Goal: Task Accomplishment & Management: Use online tool/utility

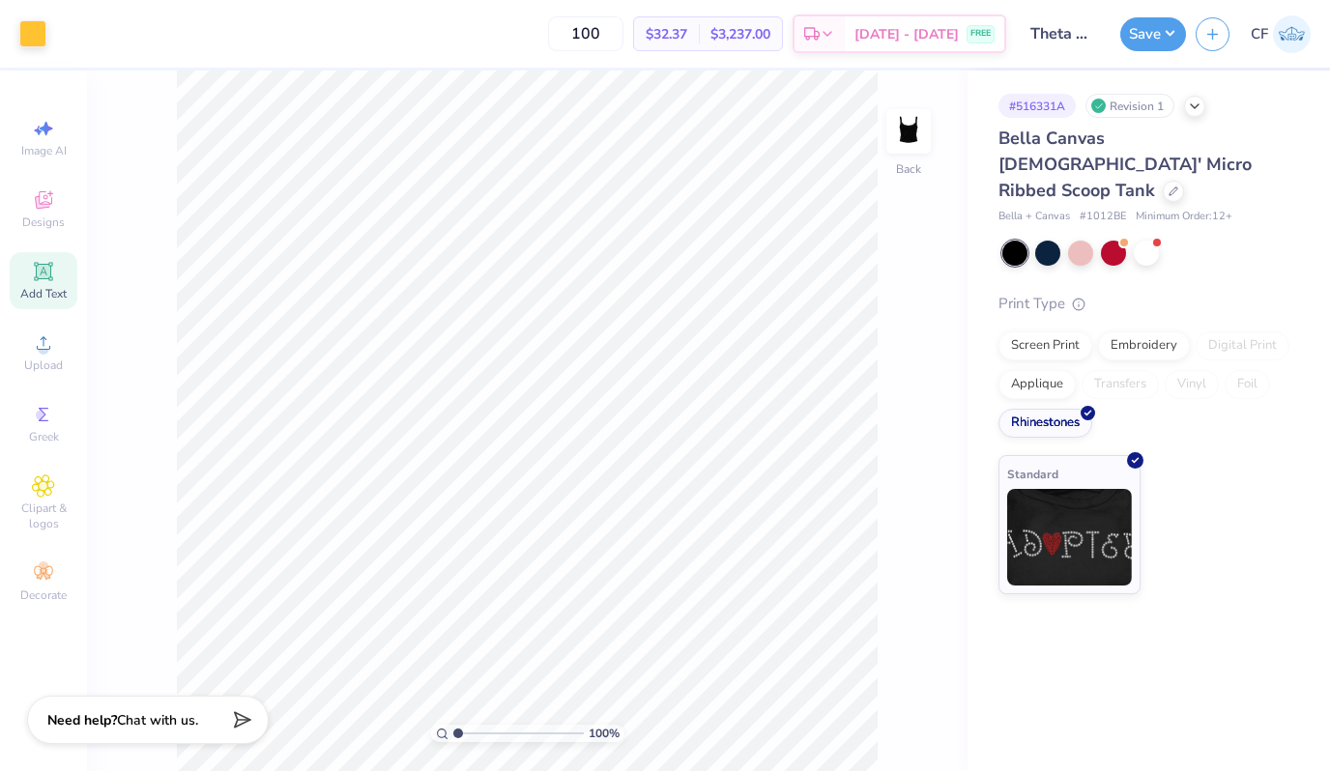
click at [52, 283] on div "Add Text" at bounding box center [44, 280] width 68 height 57
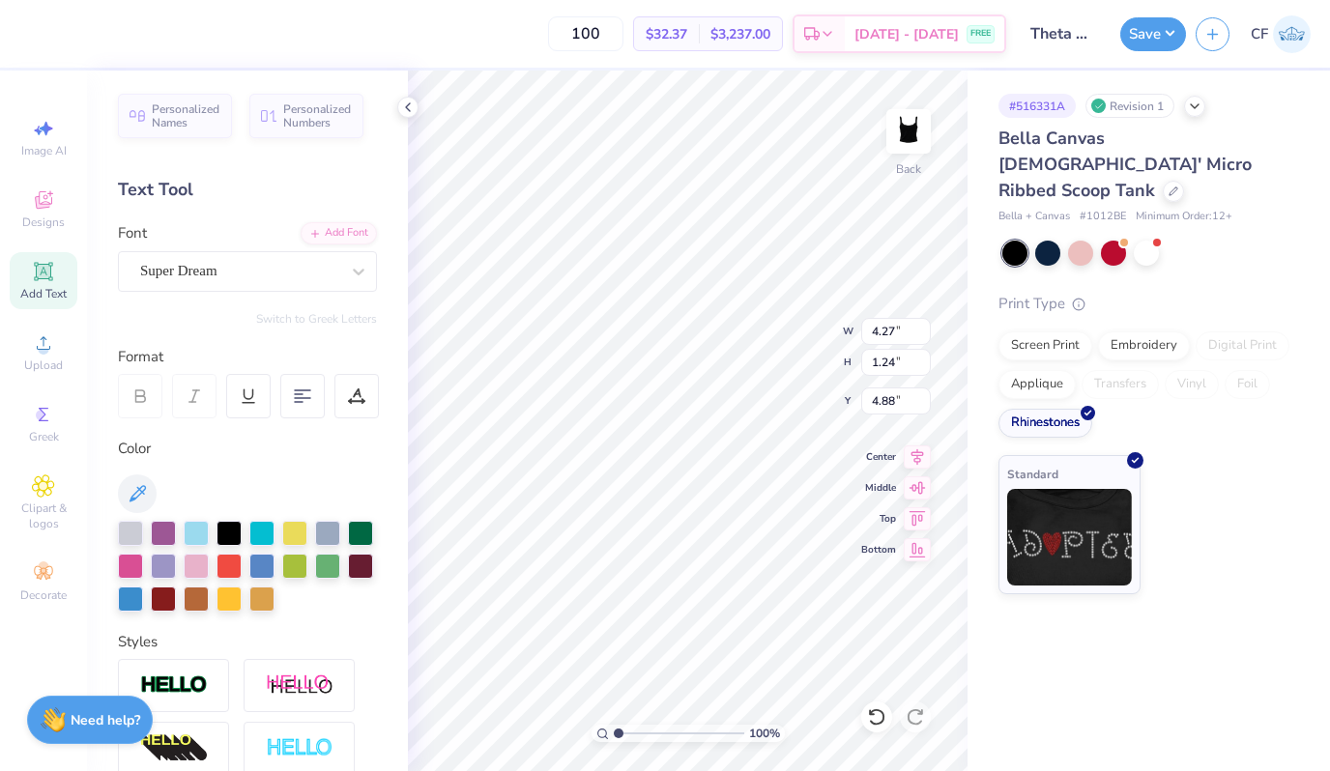
click at [206, 248] on div "Font Super Dream" at bounding box center [247, 257] width 259 height 70
click at [207, 262] on div "Super Dream" at bounding box center [239, 271] width 203 height 30
click at [359, 225] on div "Add Font" at bounding box center [339, 231] width 76 height 22
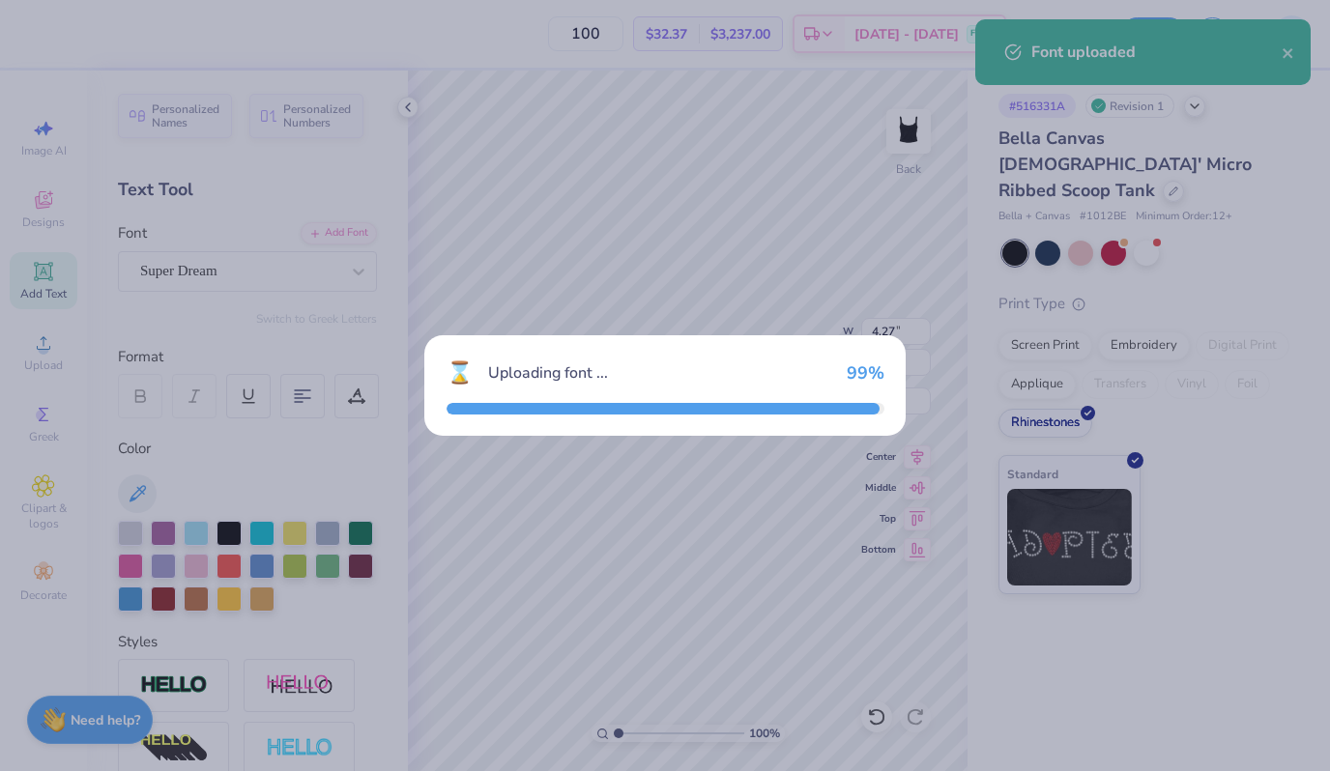
type input "4.81"
type input "1.36"
type input "4.82"
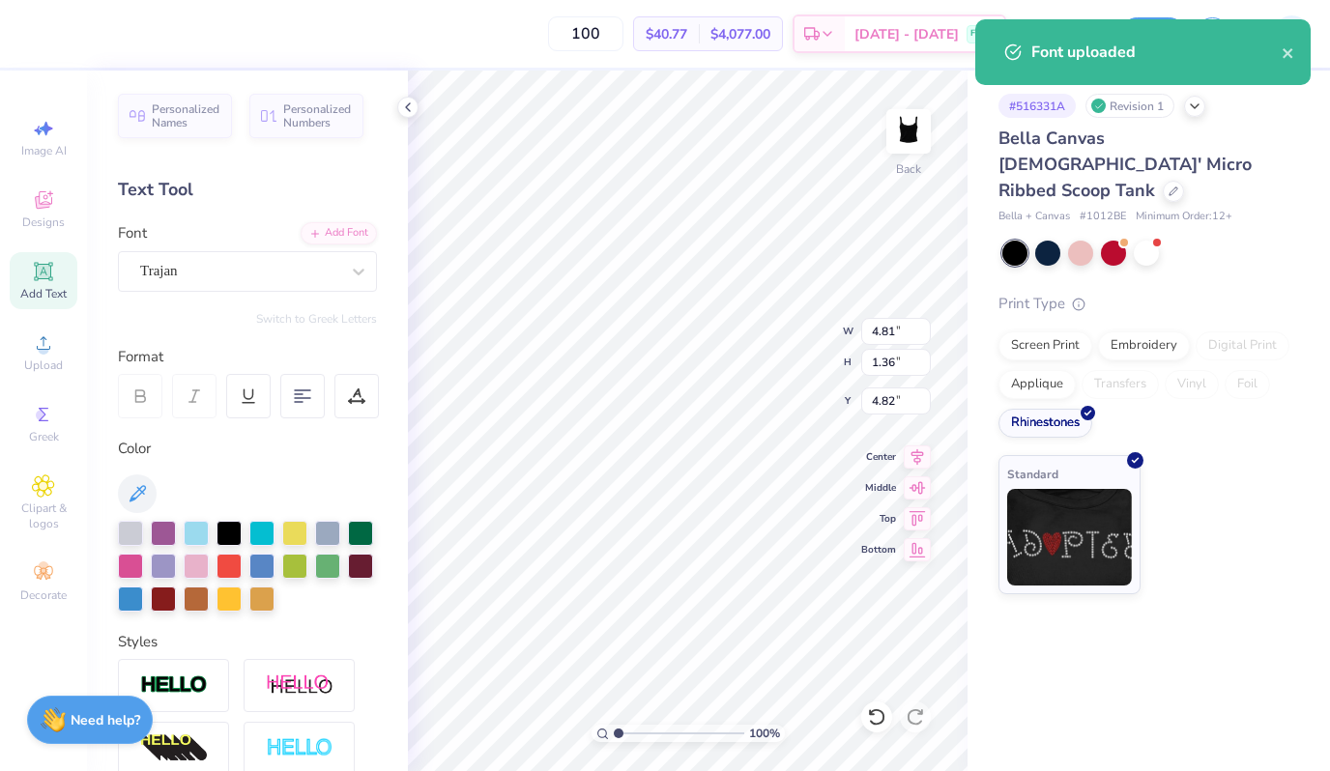
type textarea "THETA"
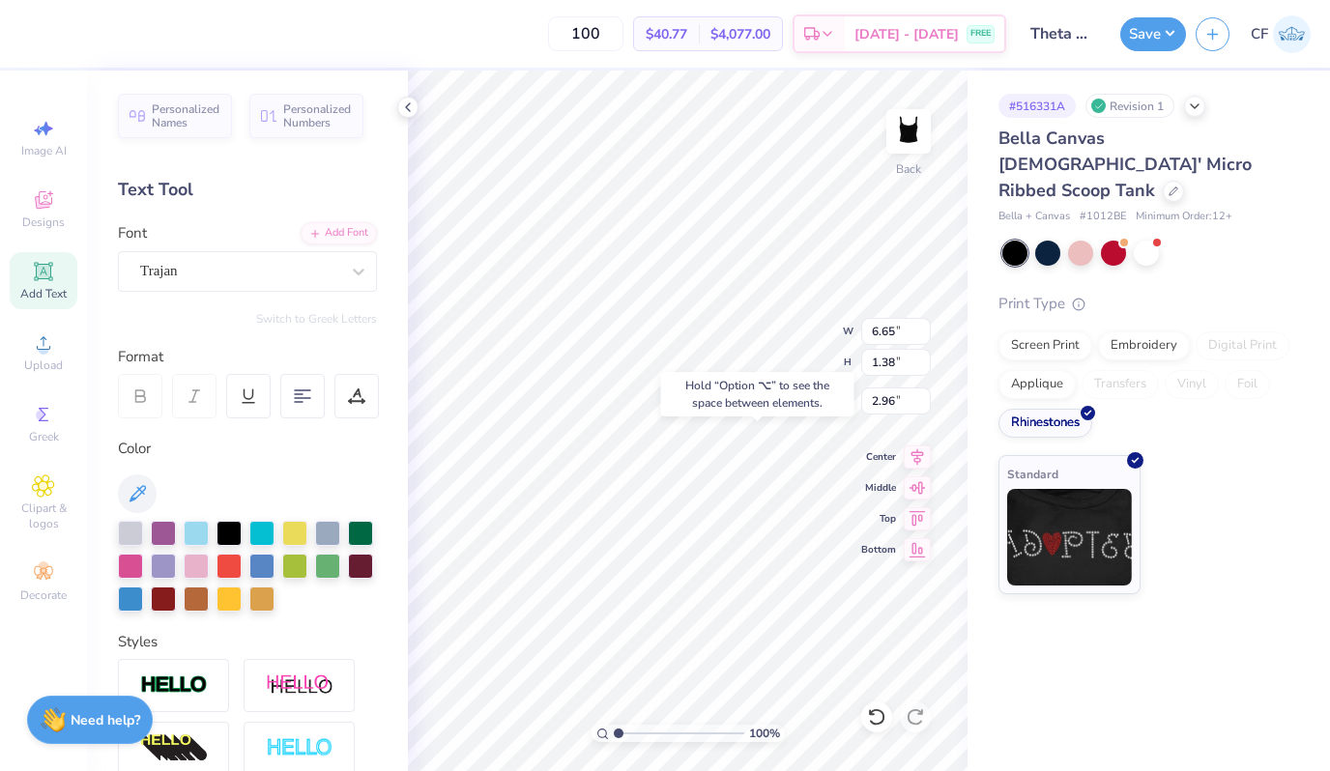
type input "2.96"
type input "1.98"
type input "0.41"
type input "3.25"
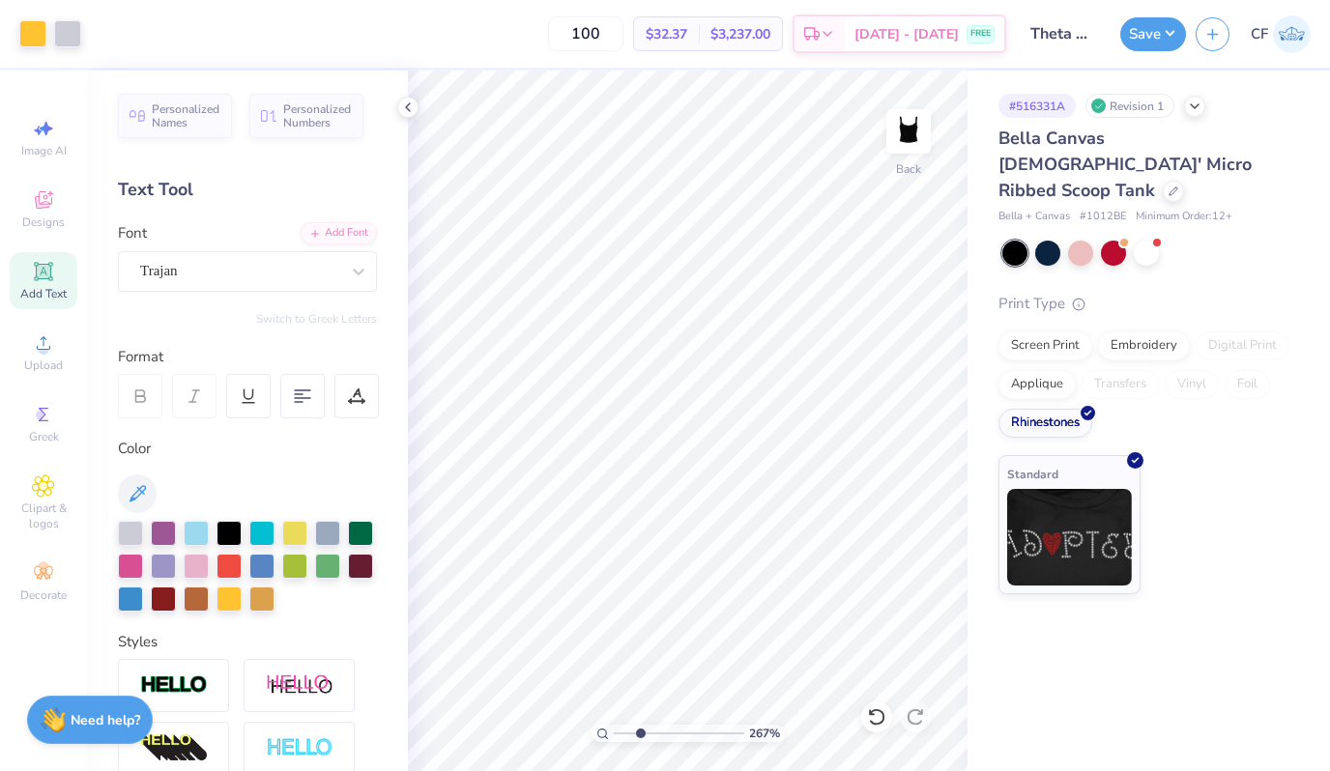
drag, startPoint x: 618, startPoint y: 731, endPoint x: 639, endPoint y: 730, distance: 20.4
type input "2.67"
click at [639, 730] on input "range" at bounding box center [679, 733] width 130 height 17
type input "3.17"
type input "2.15"
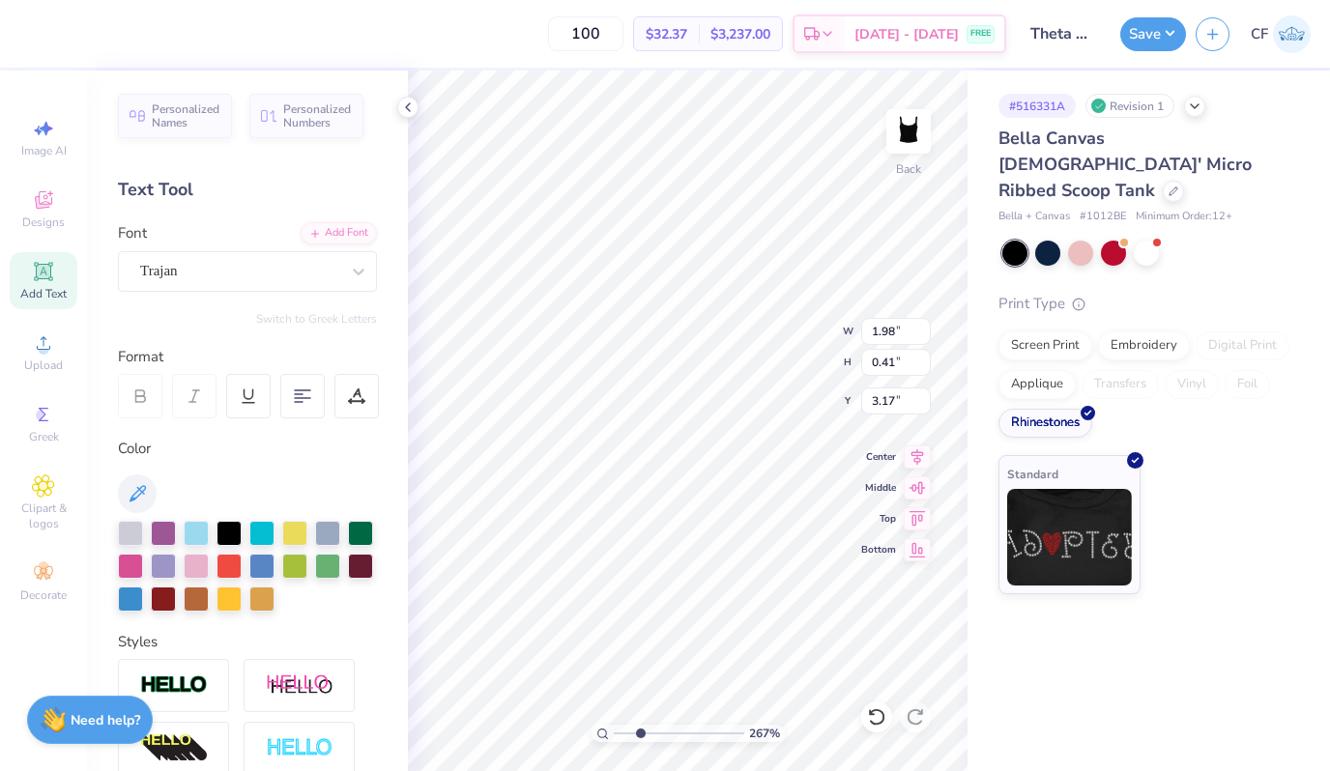
type input "0.45"
drag, startPoint x: 638, startPoint y: 732, endPoint x: 676, endPoint y: 731, distance: 38.7
type input "5.49"
click at [675, 731] on input "range" at bounding box center [679, 733] width 130 height 17
type input "2.18"
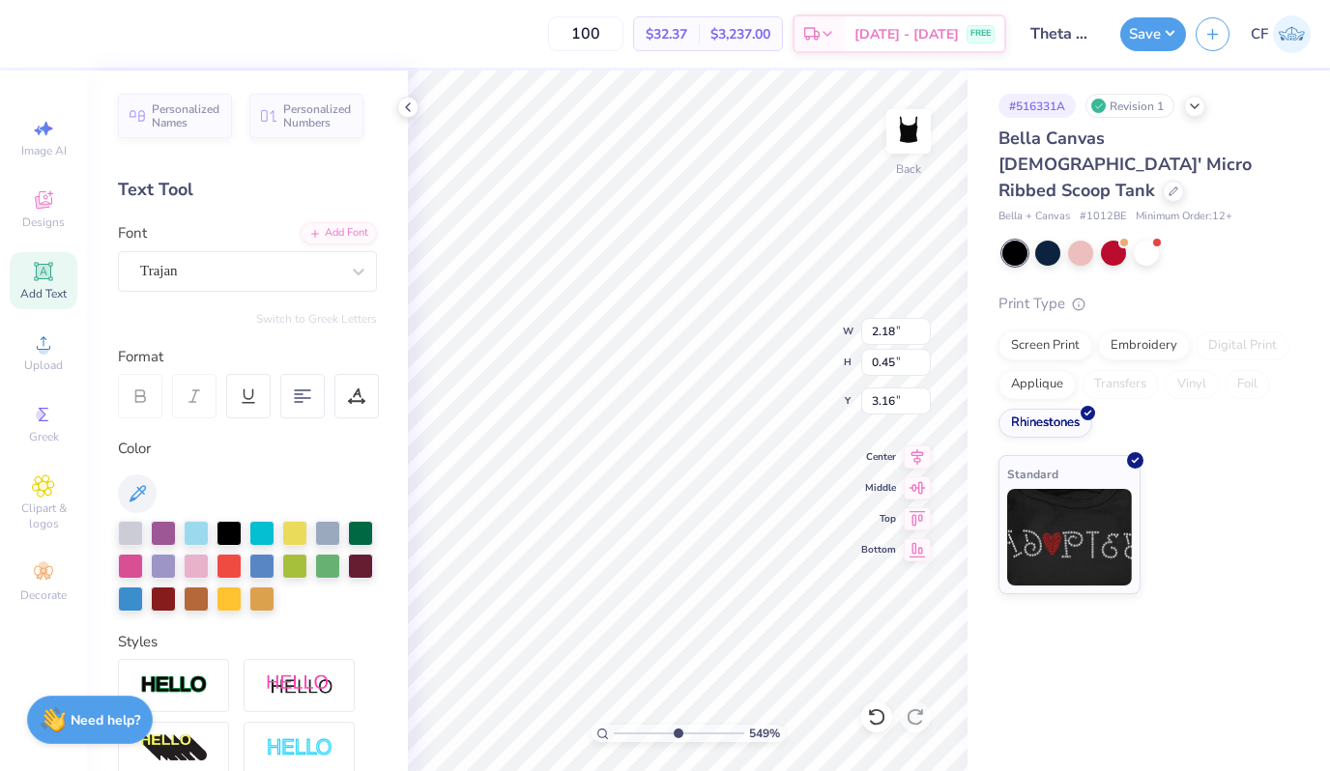
type input "3.17"
click at [358, 393] on icon at bounding box center [357, 393] width 9 height 10
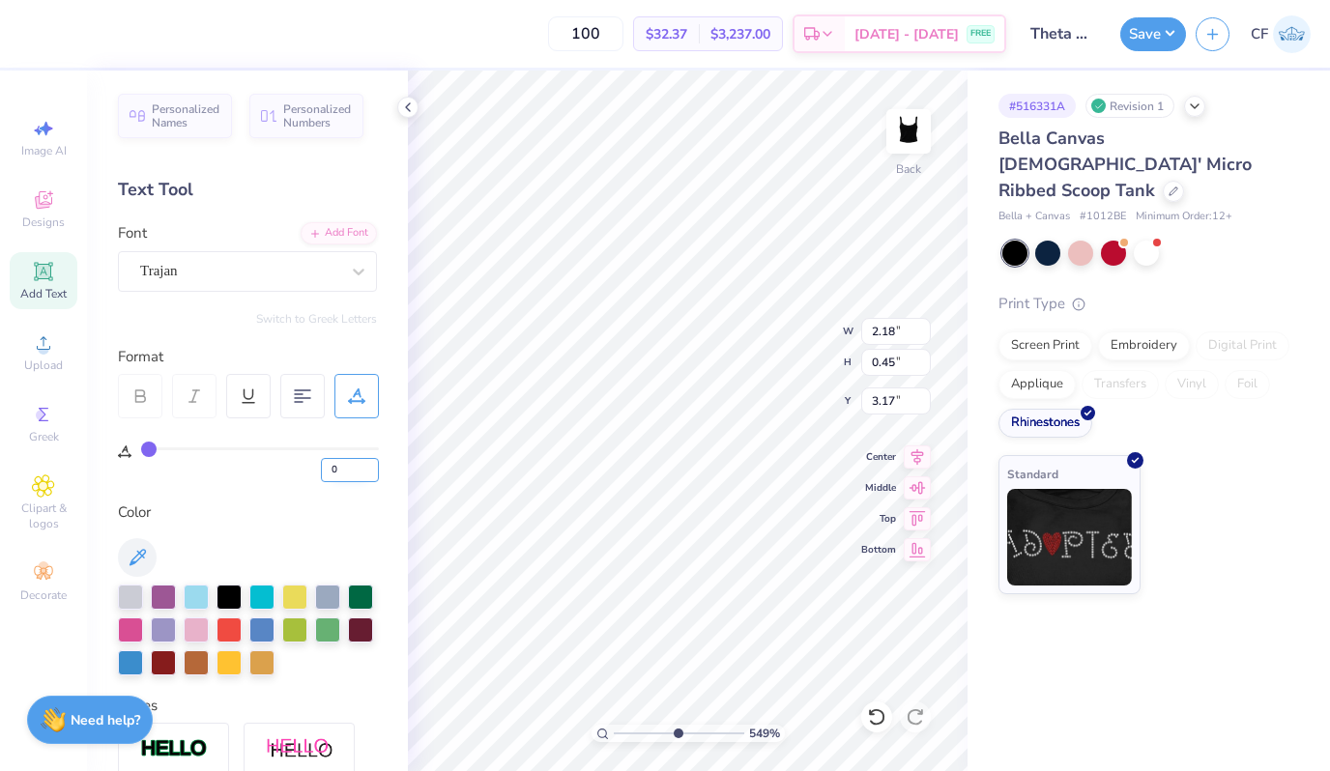
click at [337, 461] on input "0" at bounding box center [350, 470] width 58 height 24
type input "05"
type input "5"
type input "2.29"
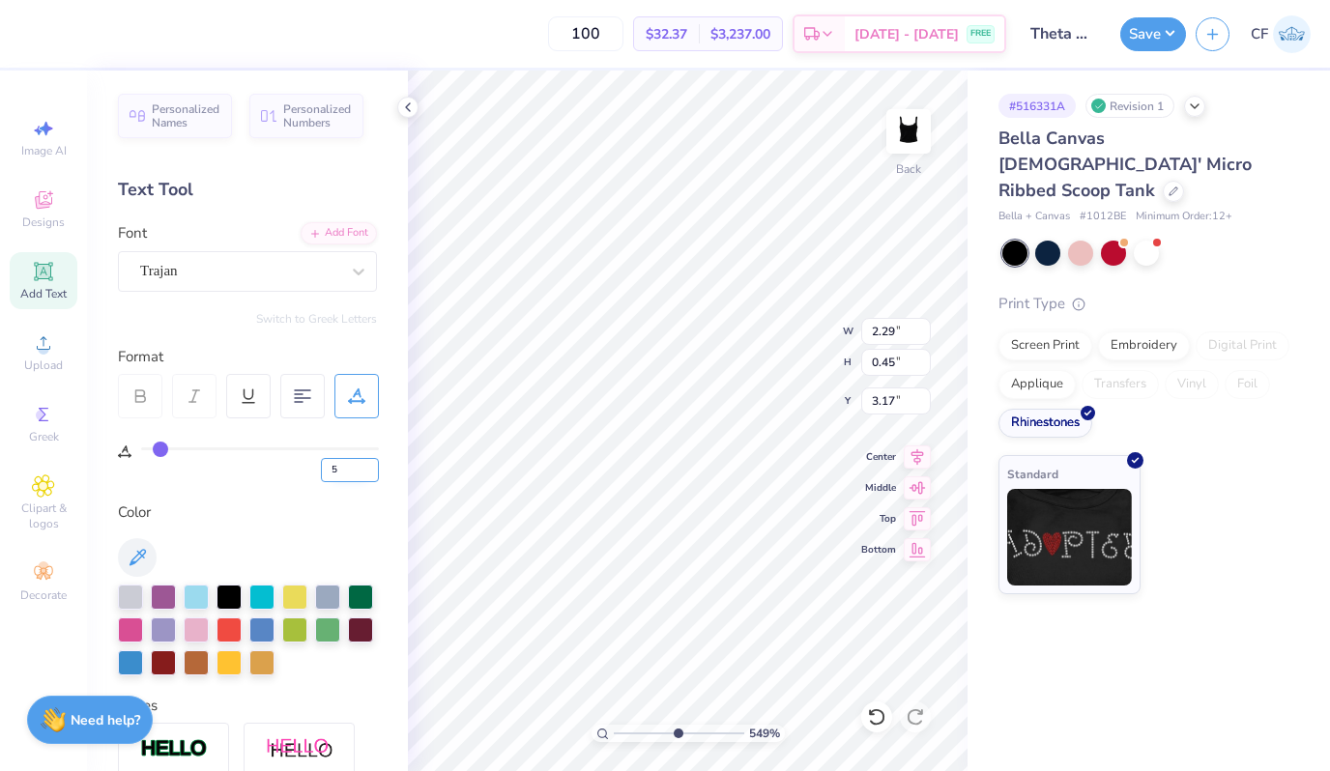
click at [346, 468] on input "5" at bounding box center [350, 470] width 58 height 24
type input "6"
type input "2.32"
click at [355, 473] on input "6" at bounding box center [350, 470] width 58 height 24
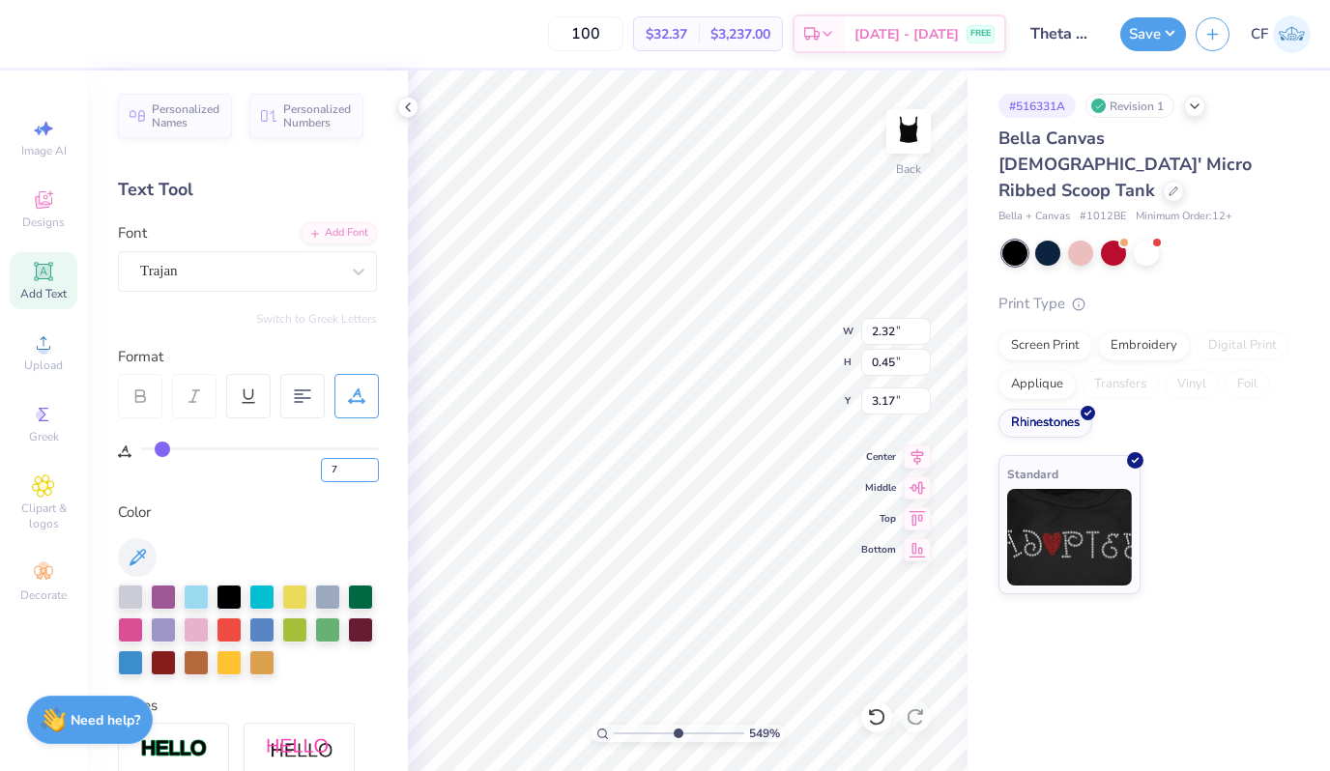
type input "7"
type input "2.34"
click at [341, 465] on input "7" at bounding box center [350, 470] width 58 height 24
type input "8"
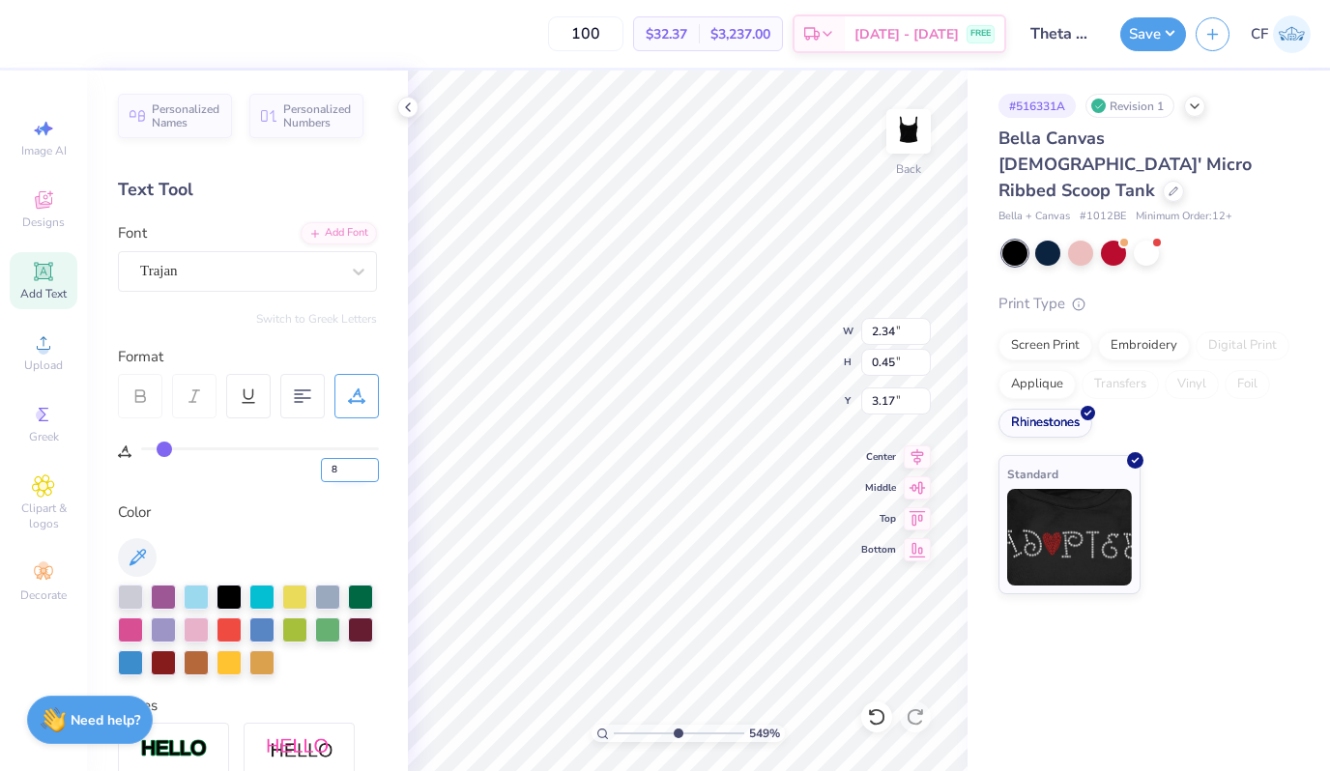
type input "8"
type input "2.46"
type input "0.47"
type input "3.16"
type input "2.45"
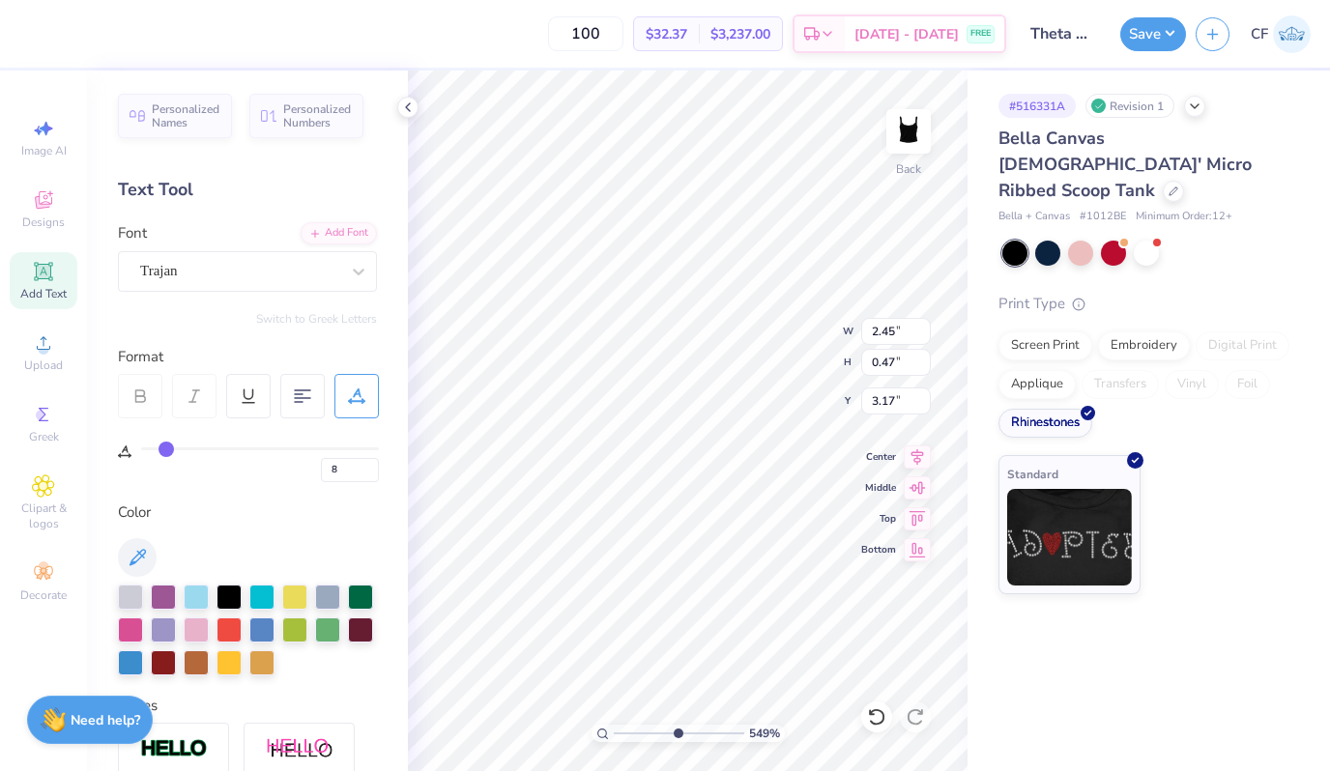
type input "3.16"
type input "4.00"
type input "4.92"
type input "0.50"
type input "2.45"
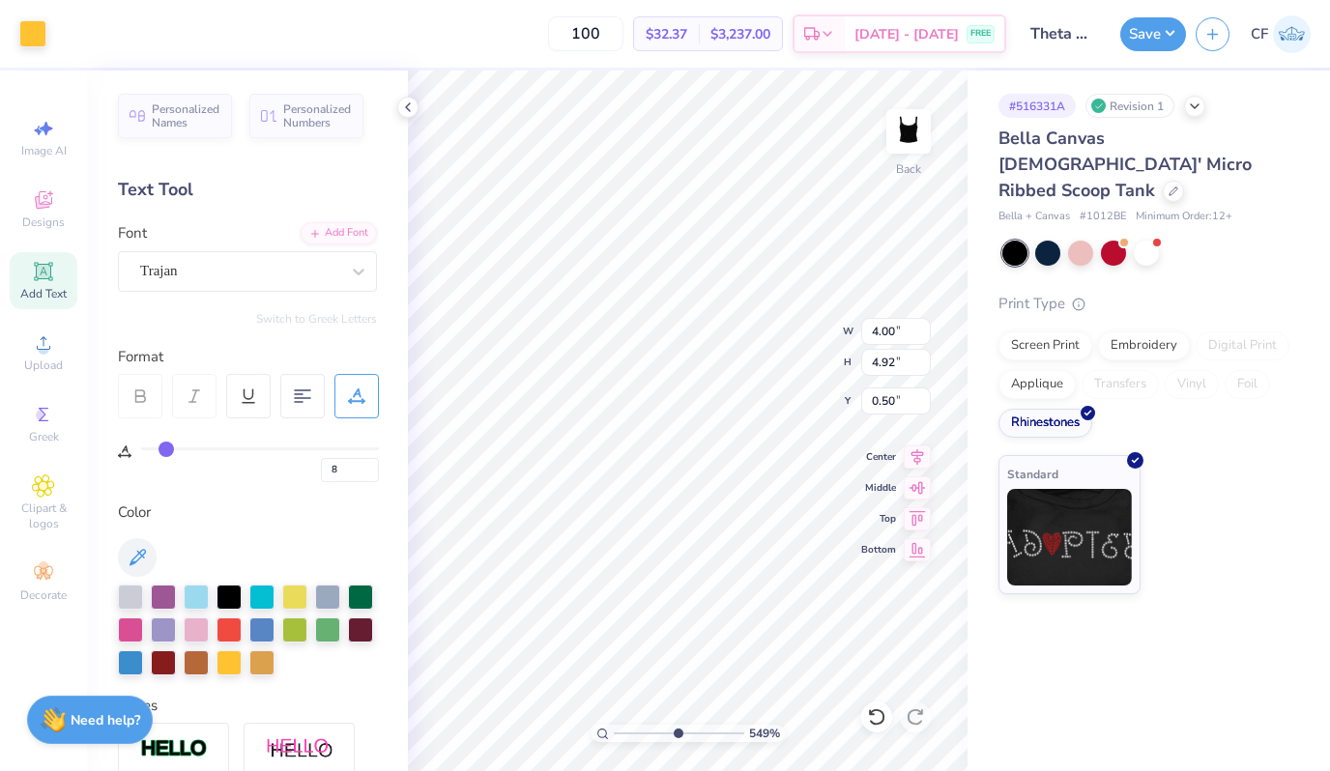
type input "0.47"
type input "3.16"
type input "2.42"
type input "0.46"
click at [225, 588] on div at bounding box center [228, 595] width 25 height 25
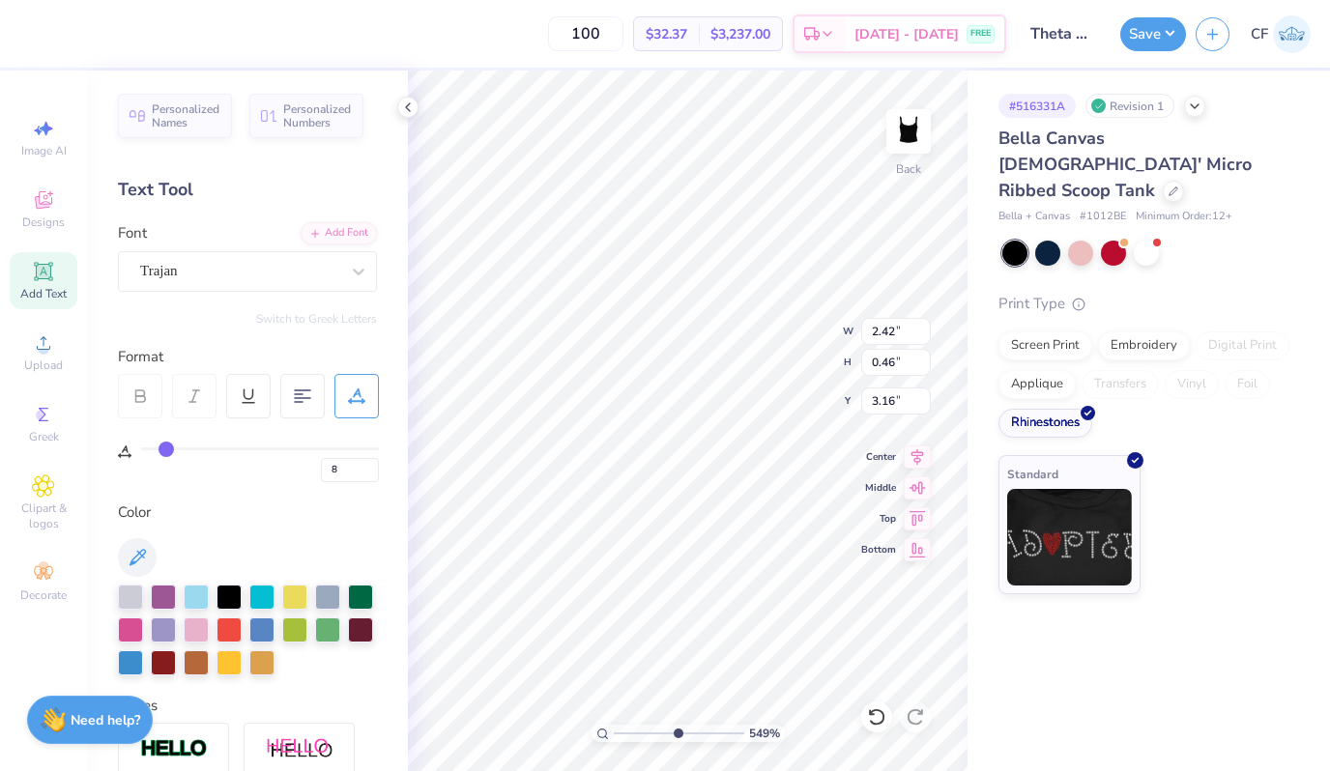
type input "4.00"
type input "4.92"
type input "0.50"
type input "2.42"
type input "0.46"
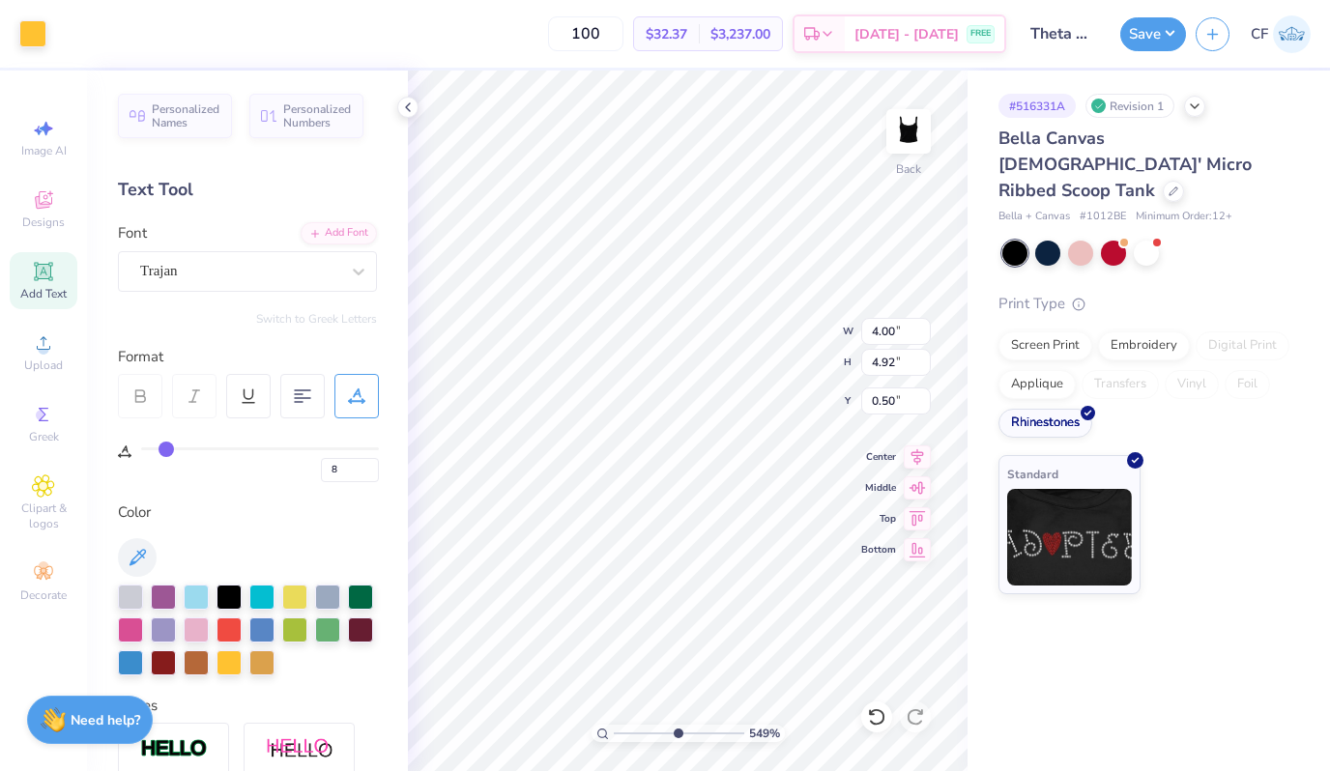
type input "3.16"
type input "4.00"
type input "4.92"
type input "0.50"
type input "2.41"
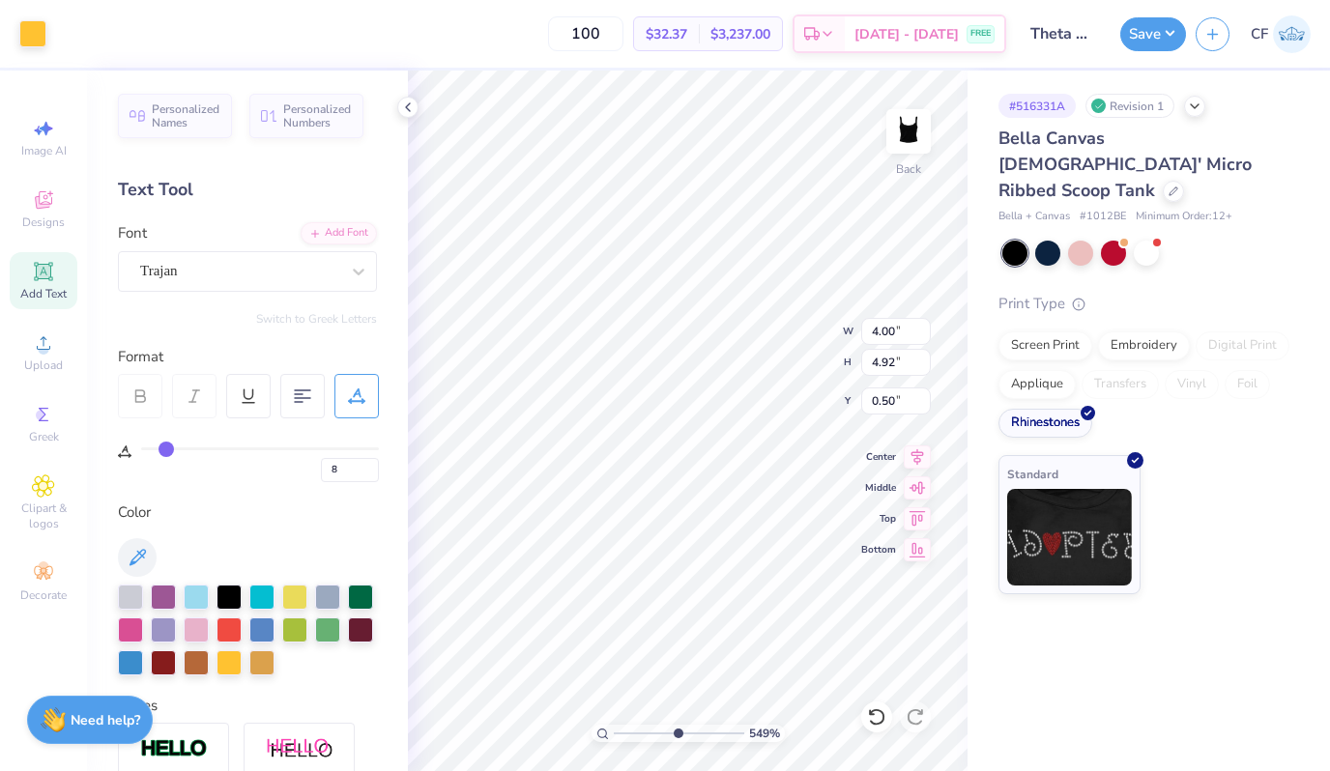
type input "0.46"
type input "3.16"
click at [903, 365] on input "0.46" at bounding box center [896, 362] width 70 height 27
type input "0.45"
type input "2.36"
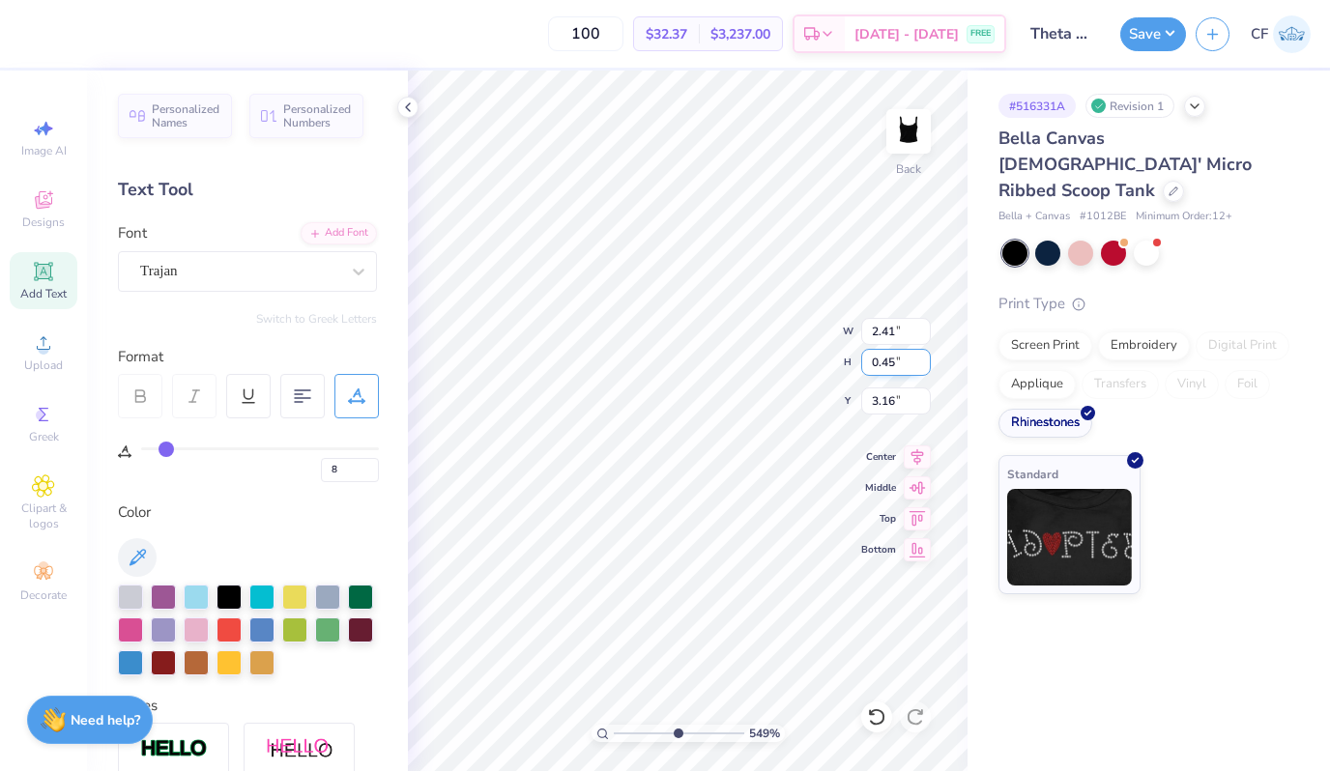
type input "3.17"
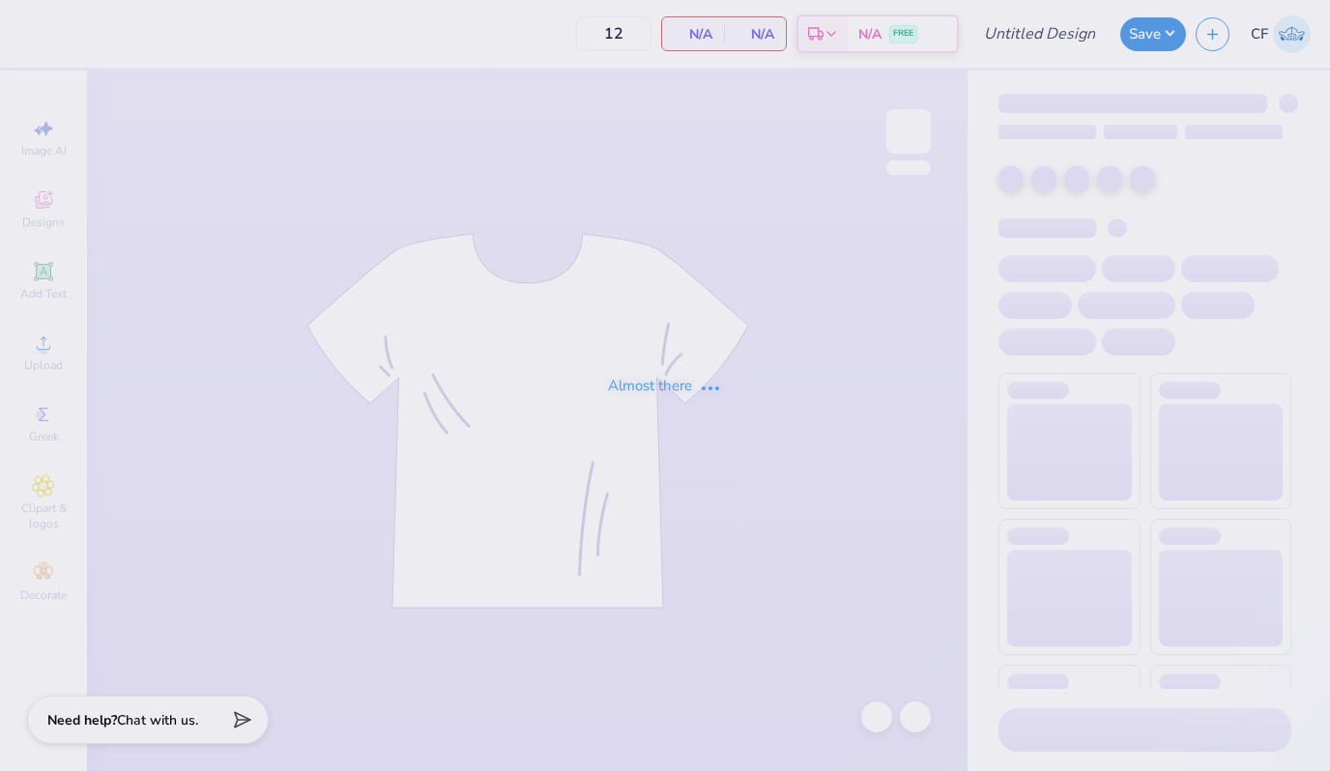
type input "Theta Pep Supper"
type input "50"
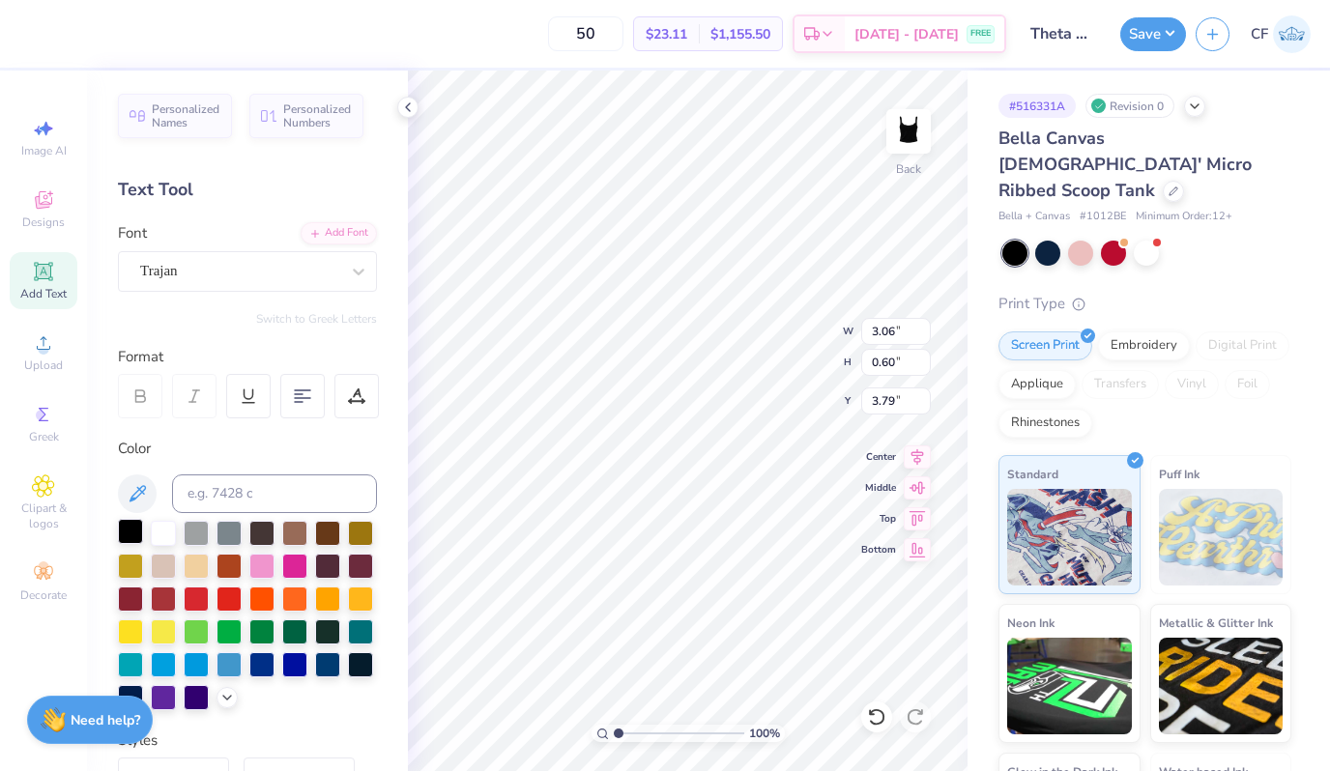
click at [131, 523] on div at bounding box center [130, 531] width 25 height 25
click at [1057, 406] on div "Rhinestones" at bounding box center [1045, 420] width 94 height 29
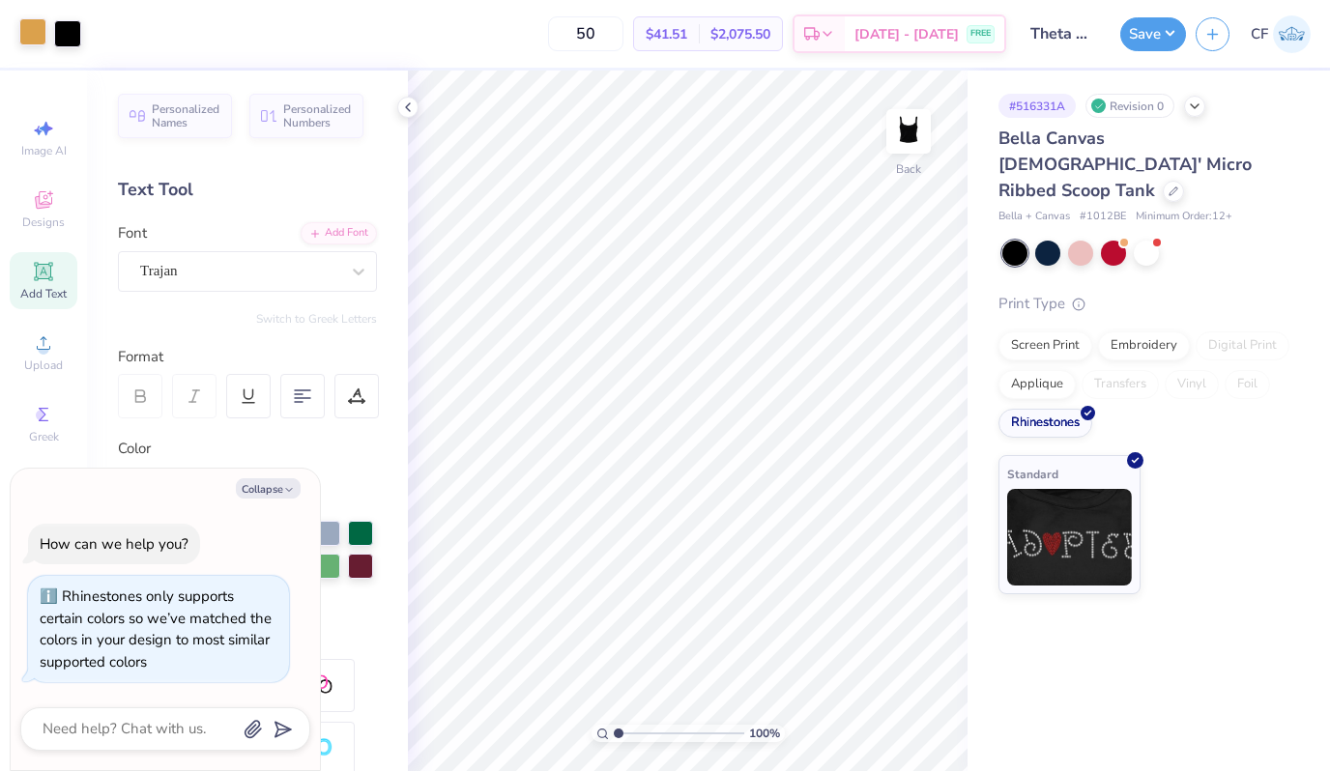
click at [36, 32] on div at bounding box center [32, 31] width 27 height 27
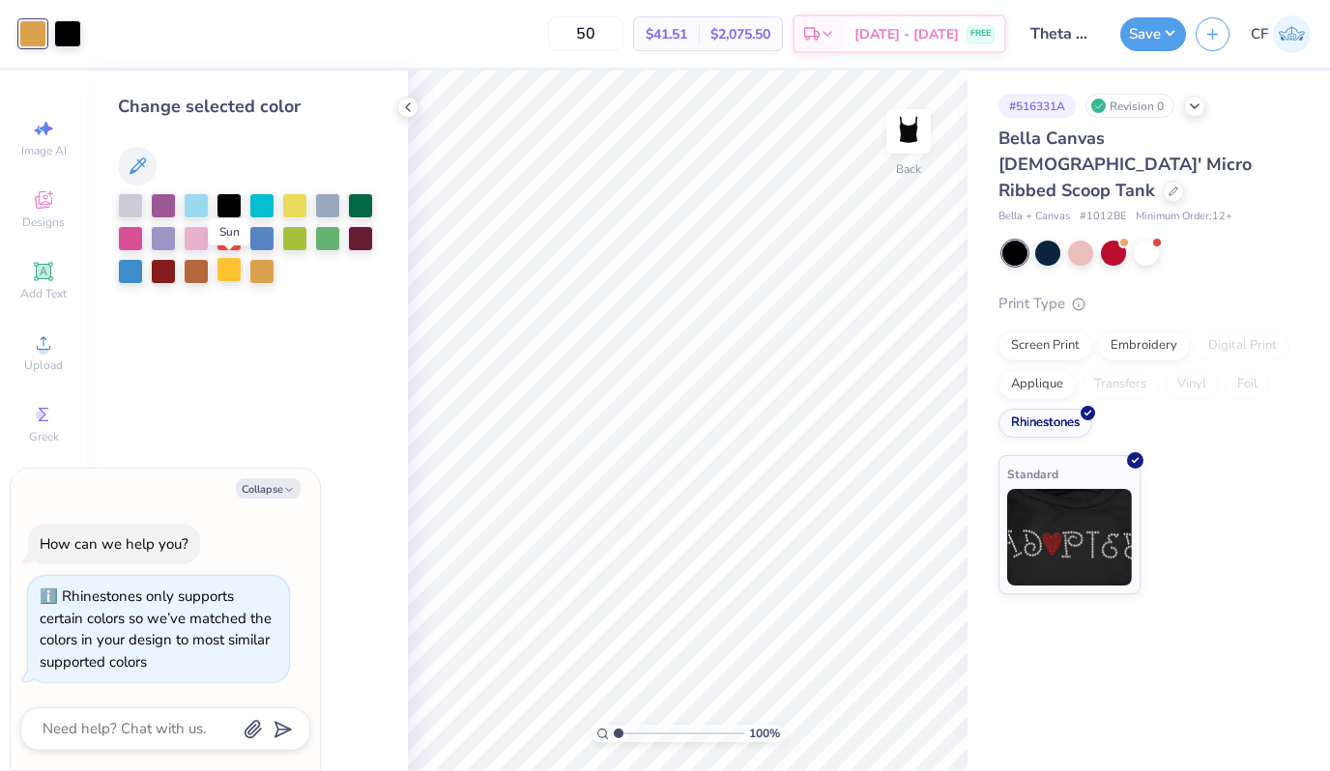
click at [237, 268] on div at bounding box center [228, 269] width 25 height 25
type textarea "x"
drag, startPoint x: 617, startPoint y: 734, endPoint x: 656, endPoint y: 744, distance: 39.8
type input "3.97"
click at [656, 742] on input "range" at bounding box center [679, 733] width 130 height 17
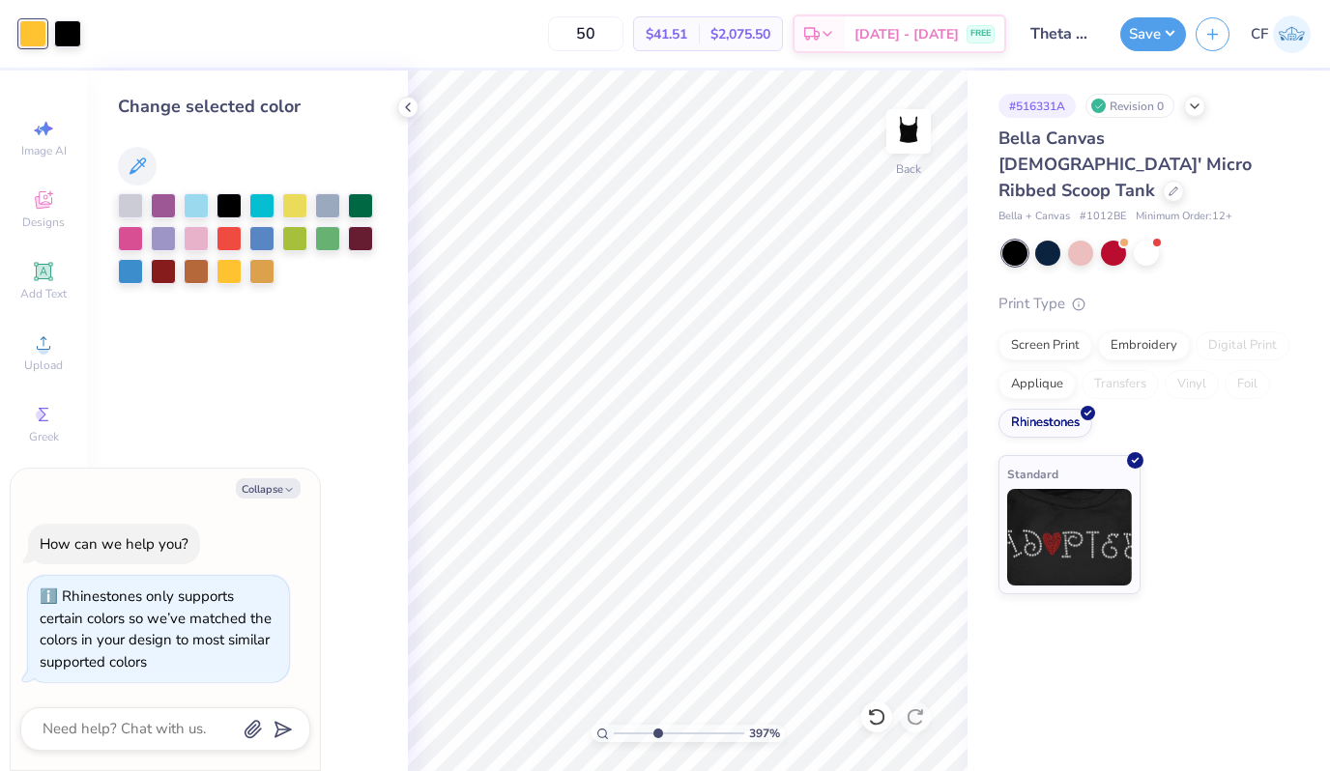
type textarea "x"
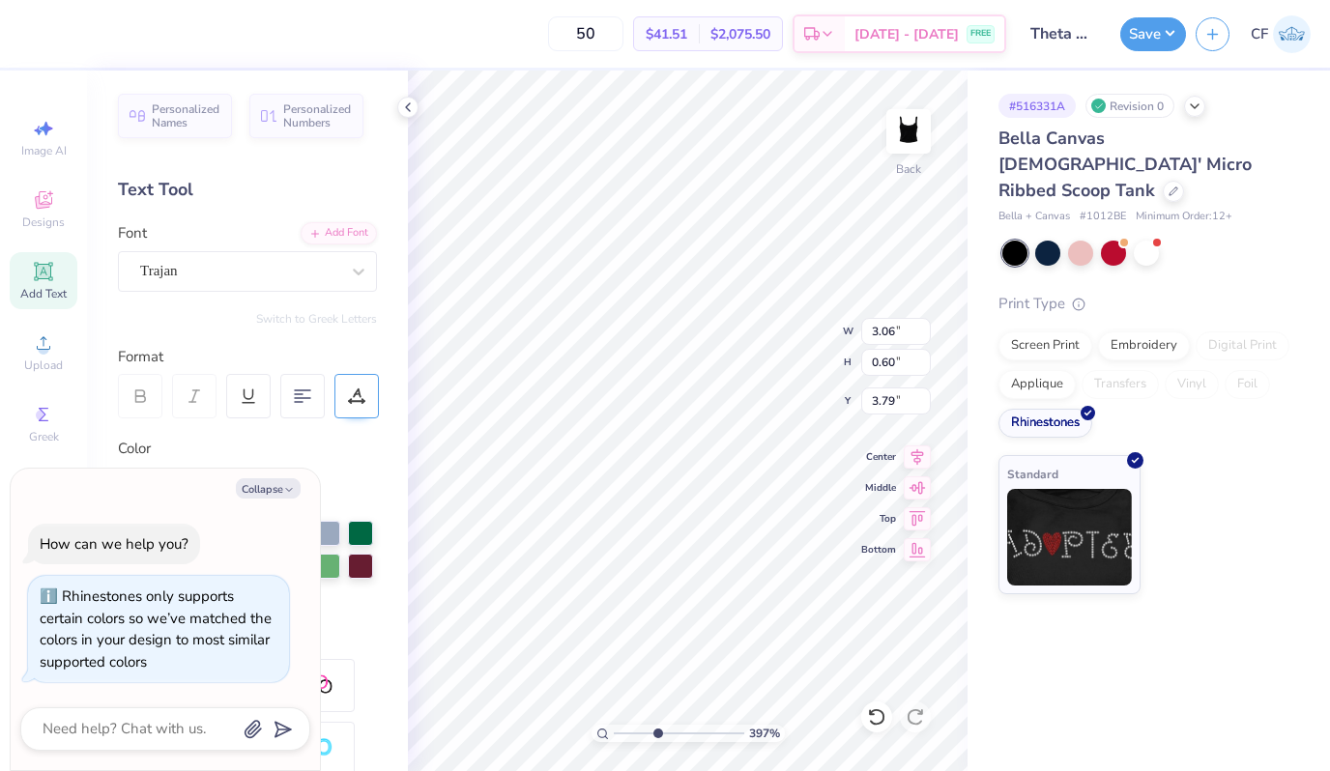
click at [356, 389] on icon at bounding box center [356, 395] width 17 height 17
click at [342, 481] on input "6" at bounding box center [350, 470] width 58 height 24
type input "8"
type textarea "x"
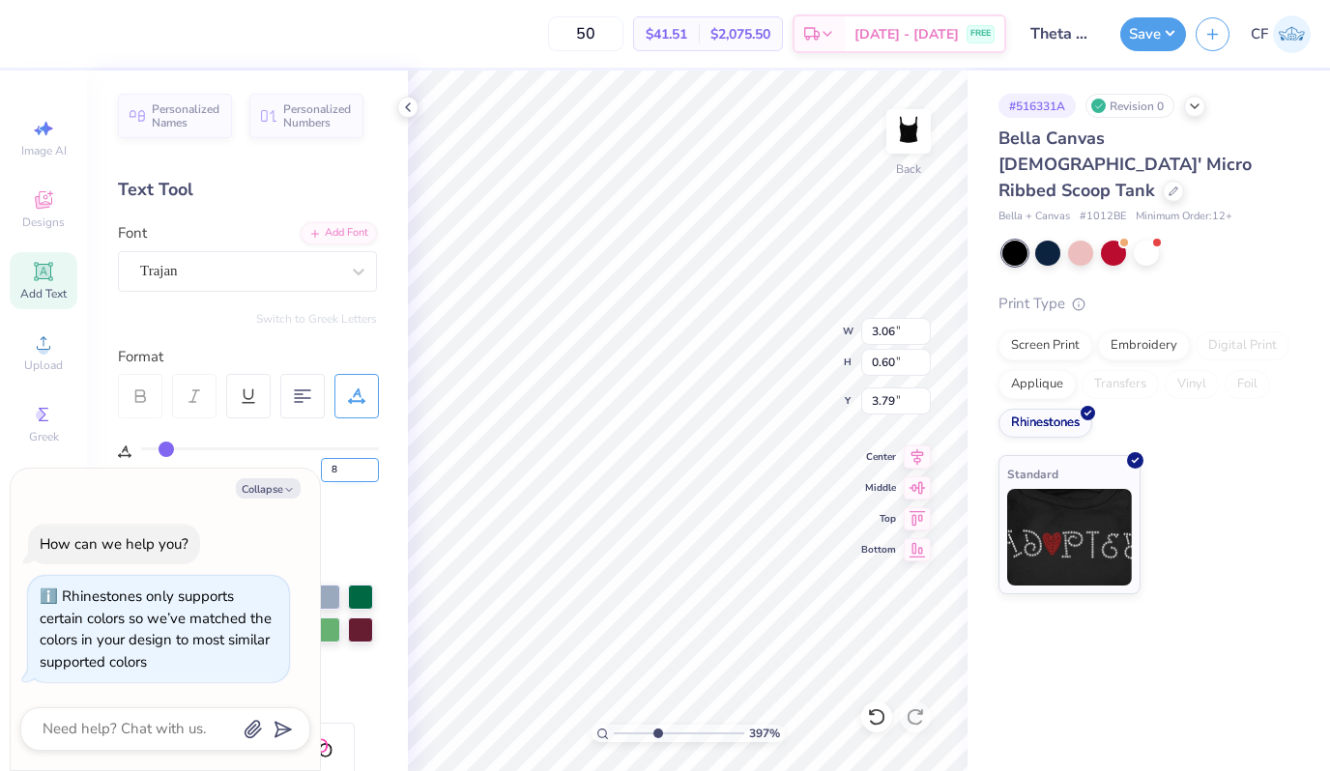
type input "3.12"
click at [920, 459] on icon at bounding box center [916, 454] width 27 height 23
type textarea "x"
type input "5.00"
type input "6.15"
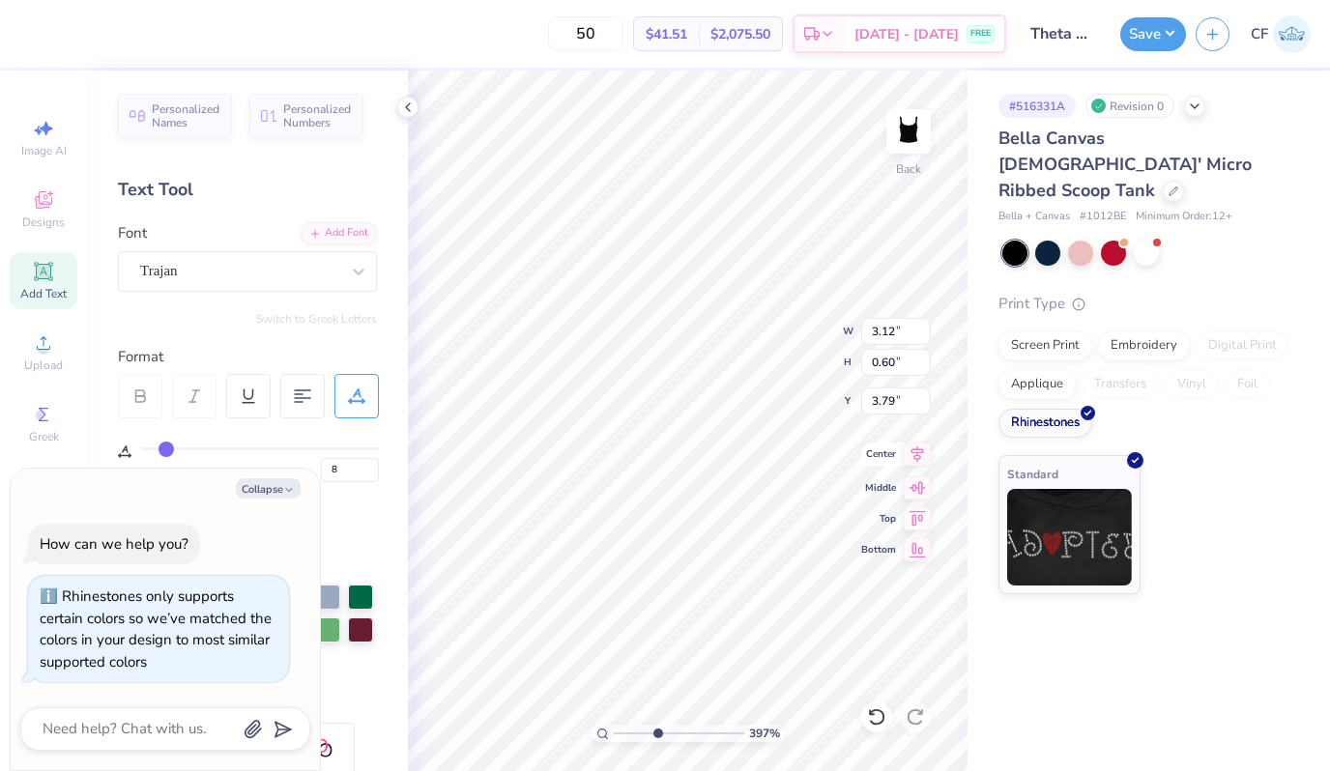
type input "0.50"
type textarea "x"
type input "3.12"
type input "0.60"
type input "3.79"
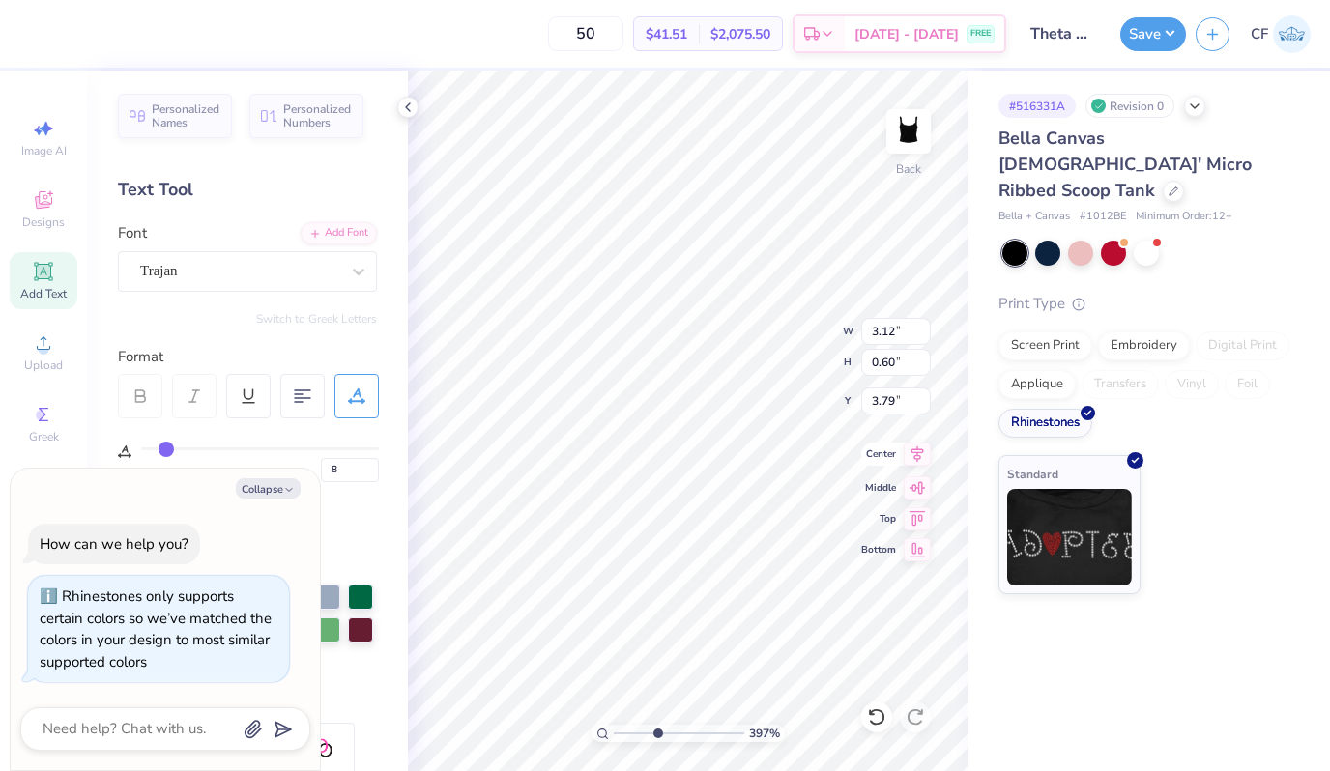
type textarea "x"
type input "3.21"
type input "0.61"
type input "3.77"
click at [921, 464] on icon at bounding box center [916, 454] width 27 height 23
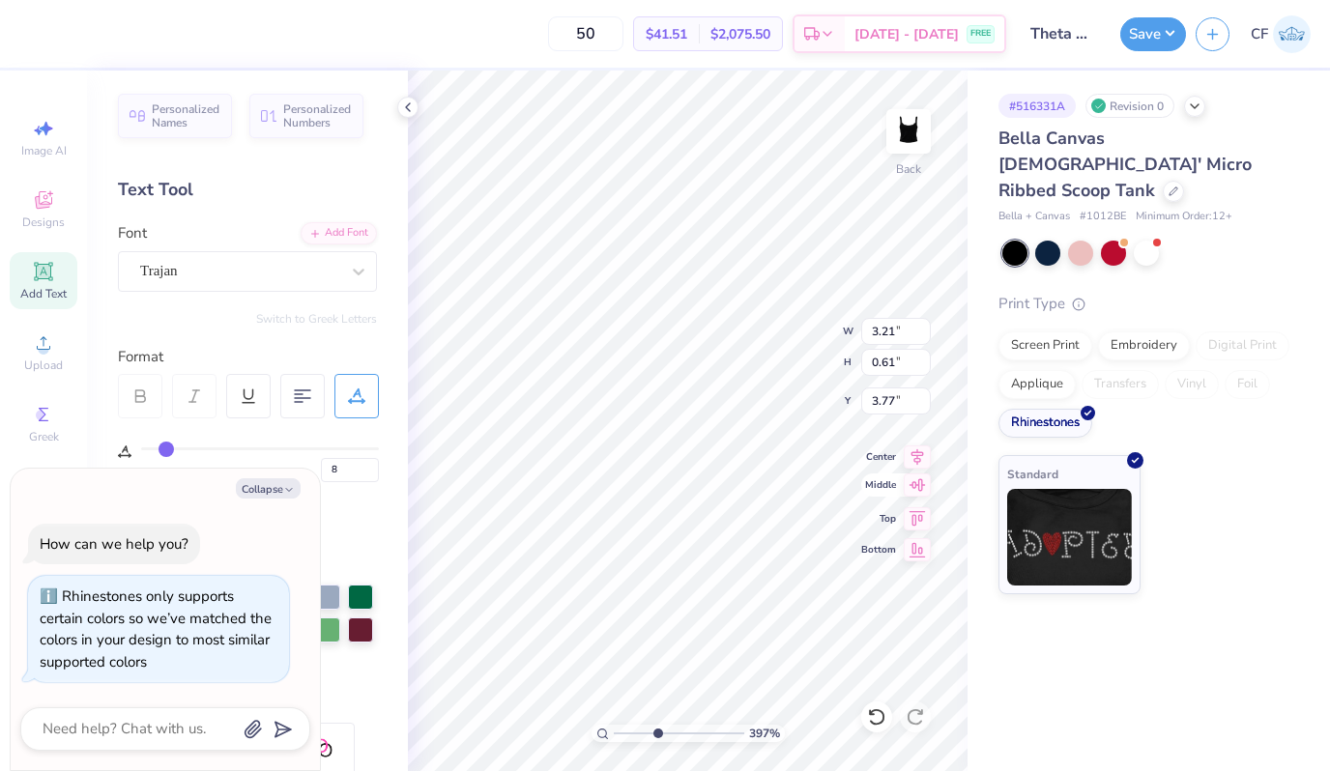
type textarea "x"
type input "5.00"
type input "6.15"
type input "0.50"
type textarea "x"
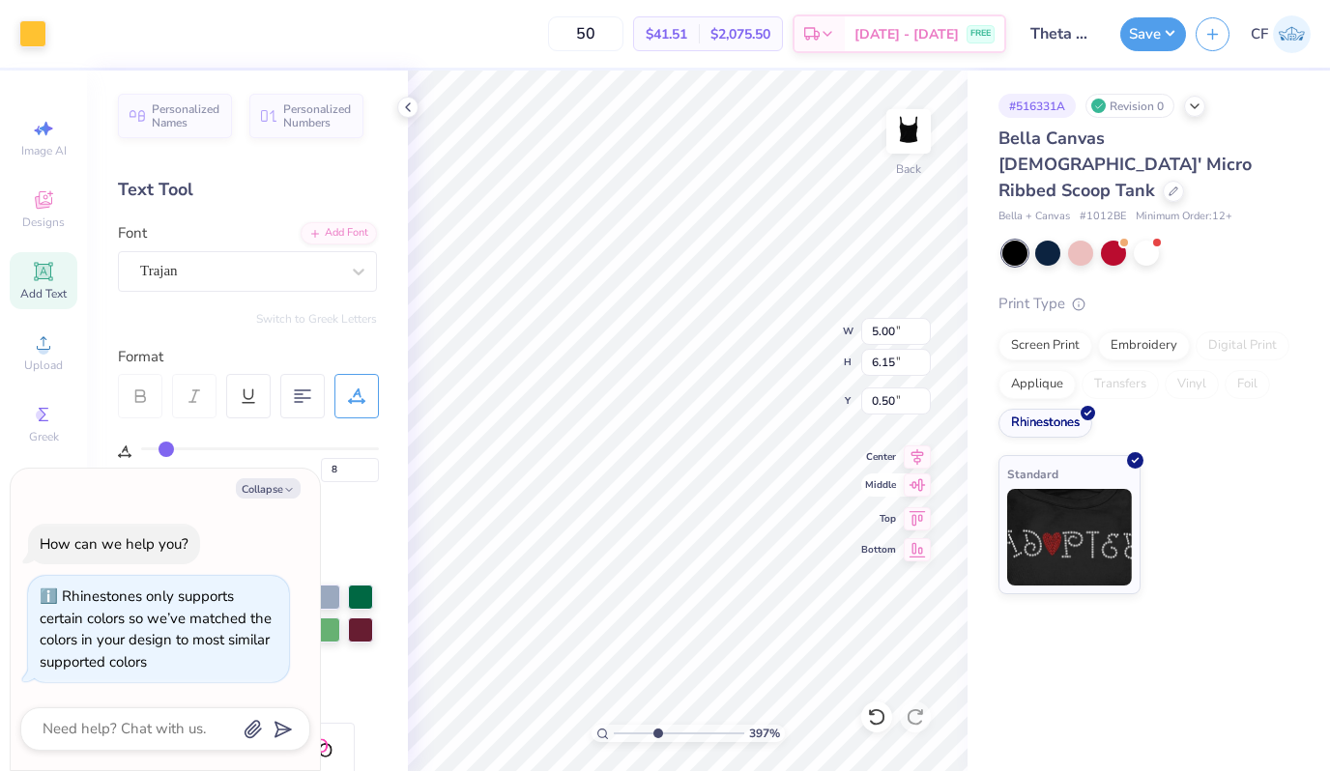
type input "3.21"
type input "0.61"
type input "3.77"
type textarea "x"
type input "3.73"
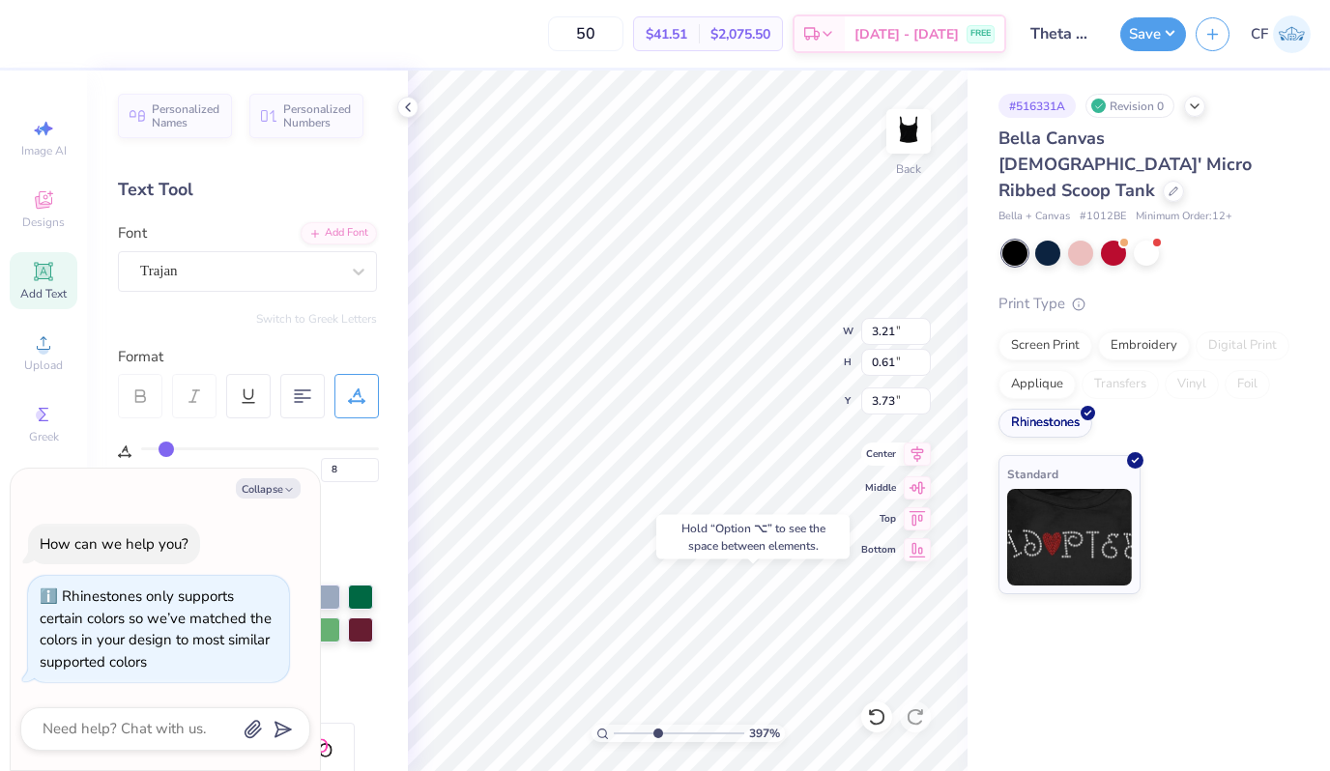
click at [917, 454] on icon at bounding box center [917, 454] width 13 height 16
type textarea "x"
type input "5.00"
type input "6.15"
type input "0.50"
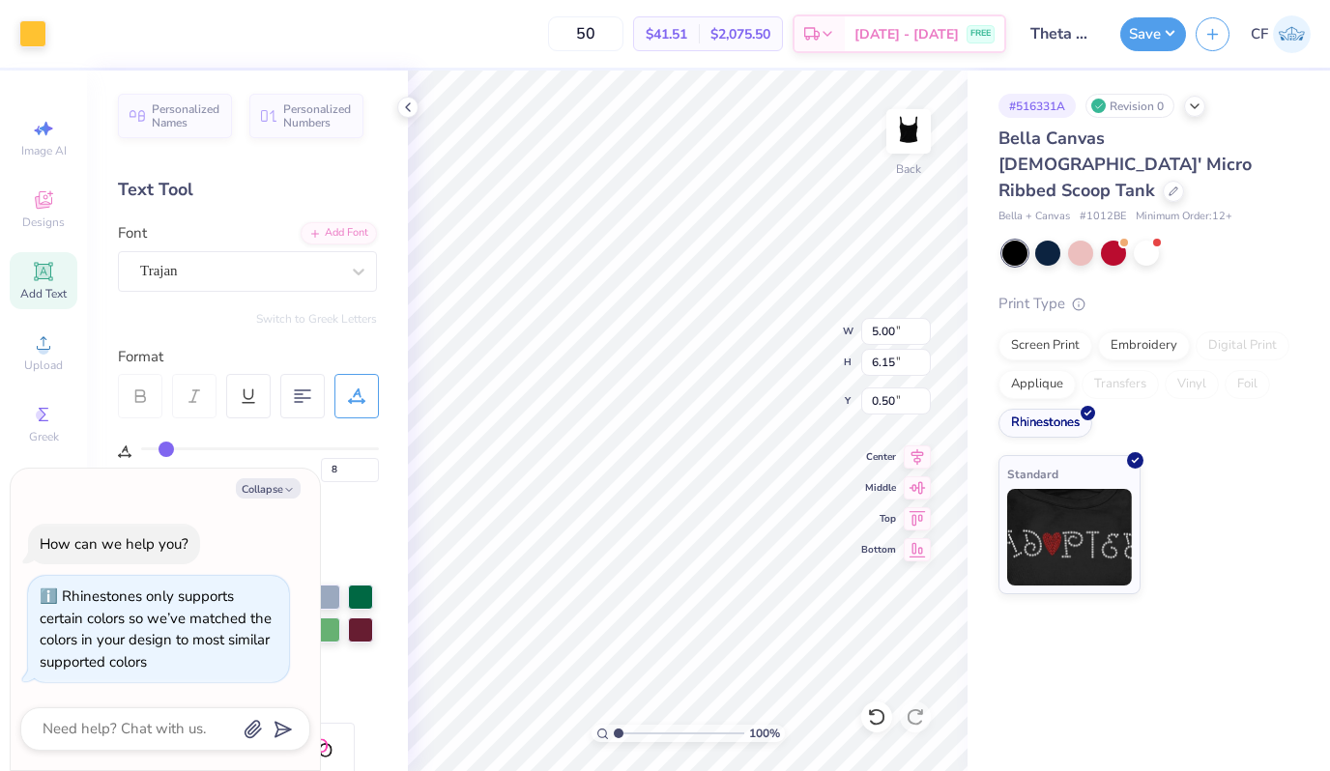
drag, startPoint x: 656, startPoint y: 732, endPoint x: 585, endPoint y: 723, distance: 72.2
type input "1"
click at [614, 725] on input "range" at bounding box center [679, 733] width 130 height 17
type textarea "x"
